Goal: Use online tool/utility: Utilize a website feature to perform a specific function

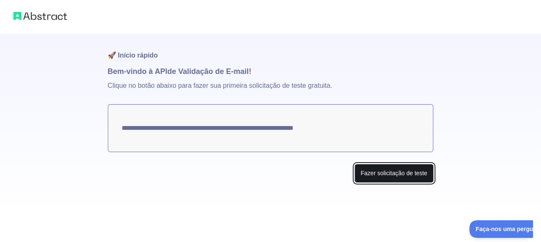
click at [394, 173] on font "Fazer solicitação de teste" at bounding box center [394, 172] width 67 height 7
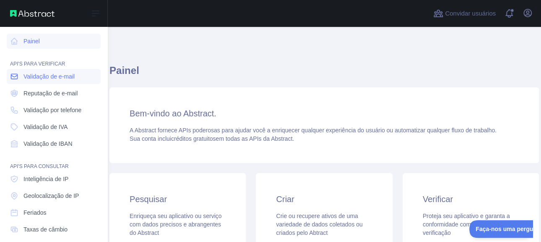
click at [49, 75] on font "Validação de e-mail" at bounding box center [48, 76] width 51 height 7
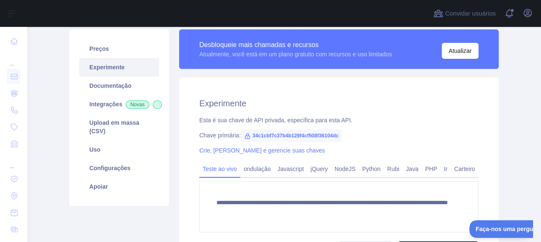
scroll to position [84, 0]
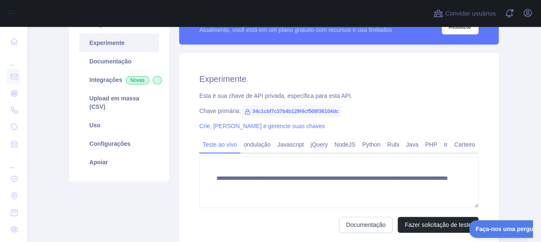
click at [326, 112] on font "34c1cbf7c37b4b129f4cf508f36104dc" at bounding box center [296, 111] width 86 height 6
click at [337, 109] on span "34c1cbf7c37b4b129f4cf508f36104dc" at bounding box center [291, 111] width 101 height 13
click at [331, 112] on font "34c1cbf7c37b4b129f4cf508f36104dc" at bounding box center [296, 111] width 86 height 6
click at [330, 111] on font "34c1cbf7c37b4b129f4cf508f36104dc" at bounding box center [296, 111] width 86 height 6
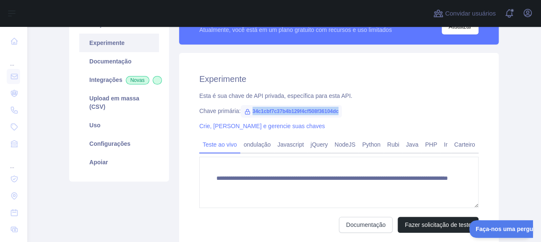
copy font "34c1cbf7c37b4b129f4cf508f36104dc"
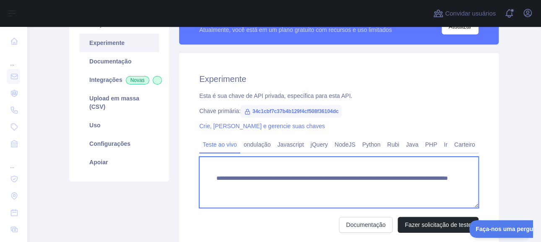
click at [306, 180] on textarea "**********" at bounding box center [338, 181] width 279 height 51
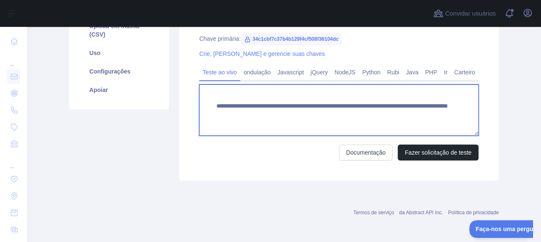
scroll to position [114, 0]
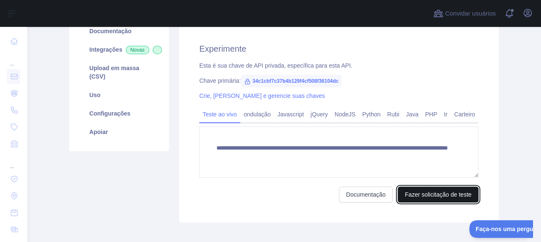
click at [416, 192] on font "Fazer solicitação de teste" at bounding box center [438, 194] width 67 height 7
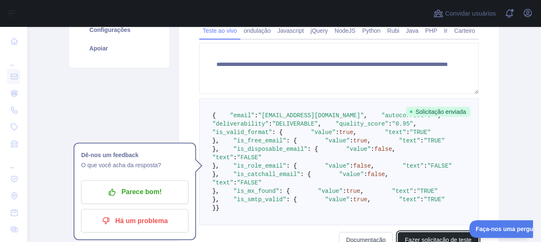
scroll to position [198, 0]
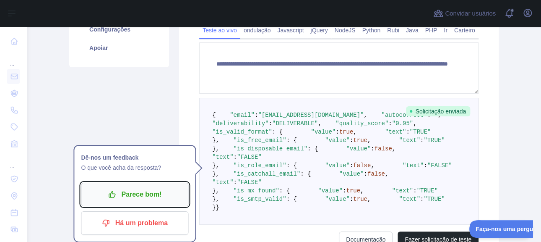
click at [158, 191] on p "Parece bom!" at bounding box center [134, 194] width 95 height 14
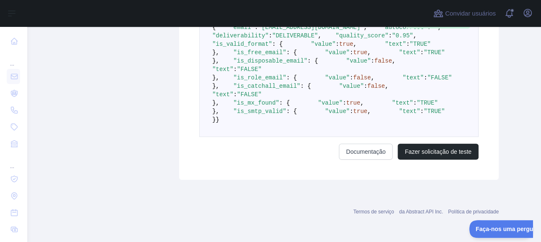
scroll to position [469, 0]
click at [363, 156] on font "Documentação" at bounding box center [365, 151] width 39 height 8
